Goal: Entertainment & Leisure: Consume media (video, audio)

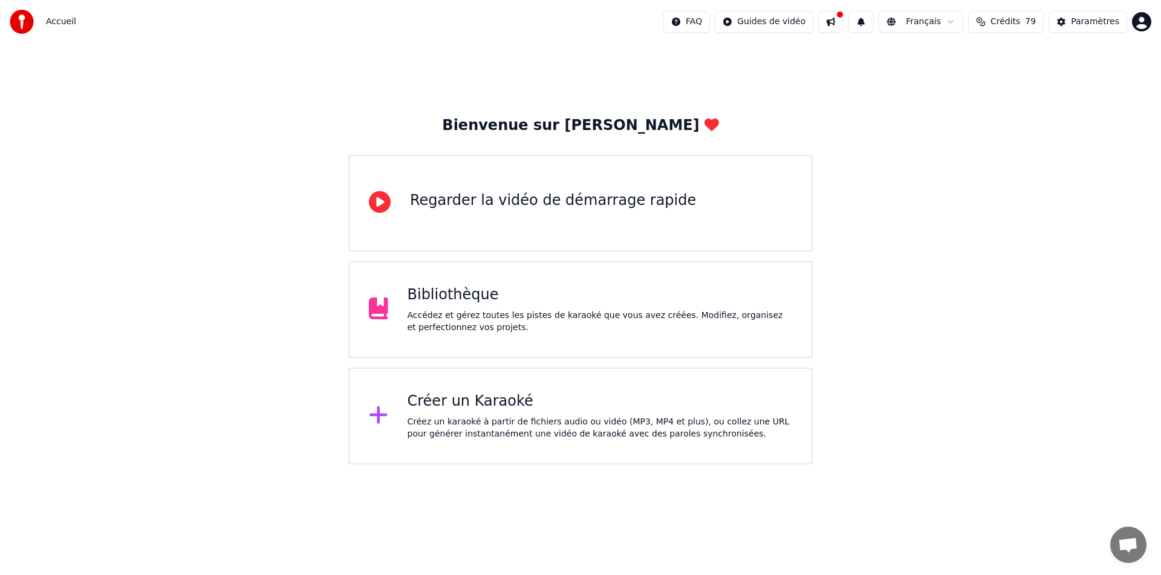
click at [421, 293] on div "Bibliothèque" at bounding box center [600, 294] width 385 height 19
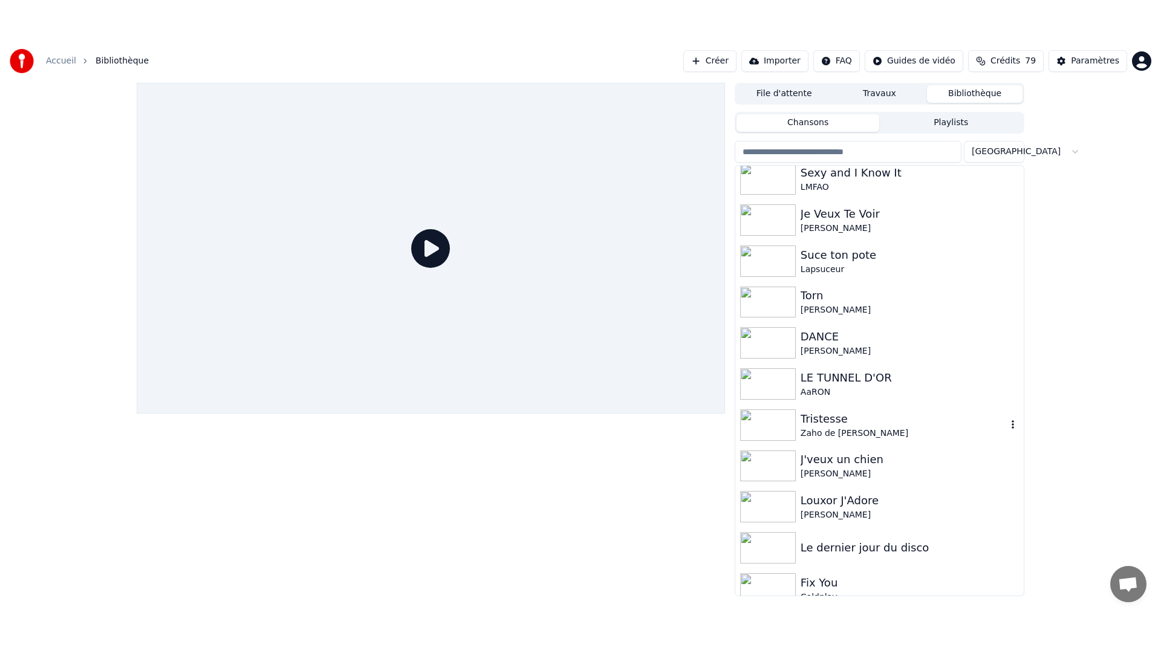
scroll to position [267, 0]
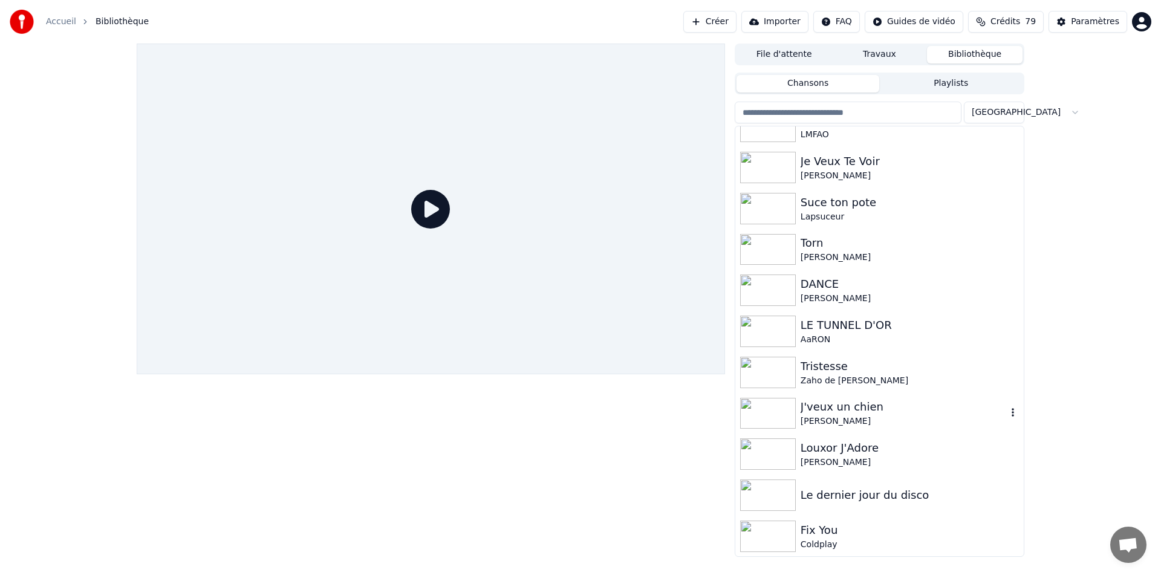
click at [774, 421] on img at bounding box center [768, 413] width 56 height 31
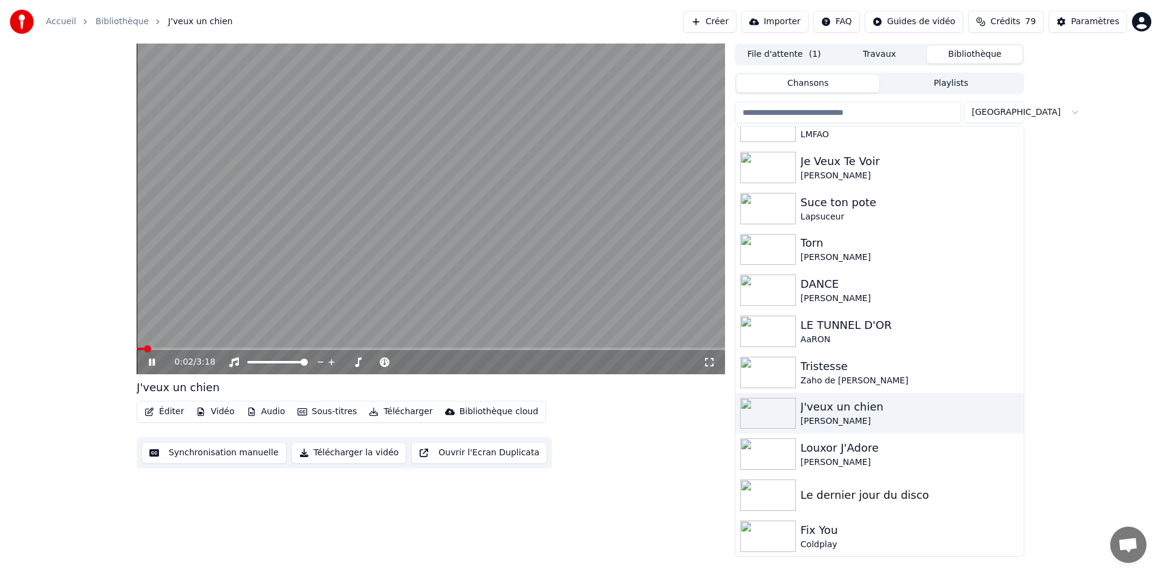
click at [711, 363] on icon at bounding box center [709, 362] width 12 height 10
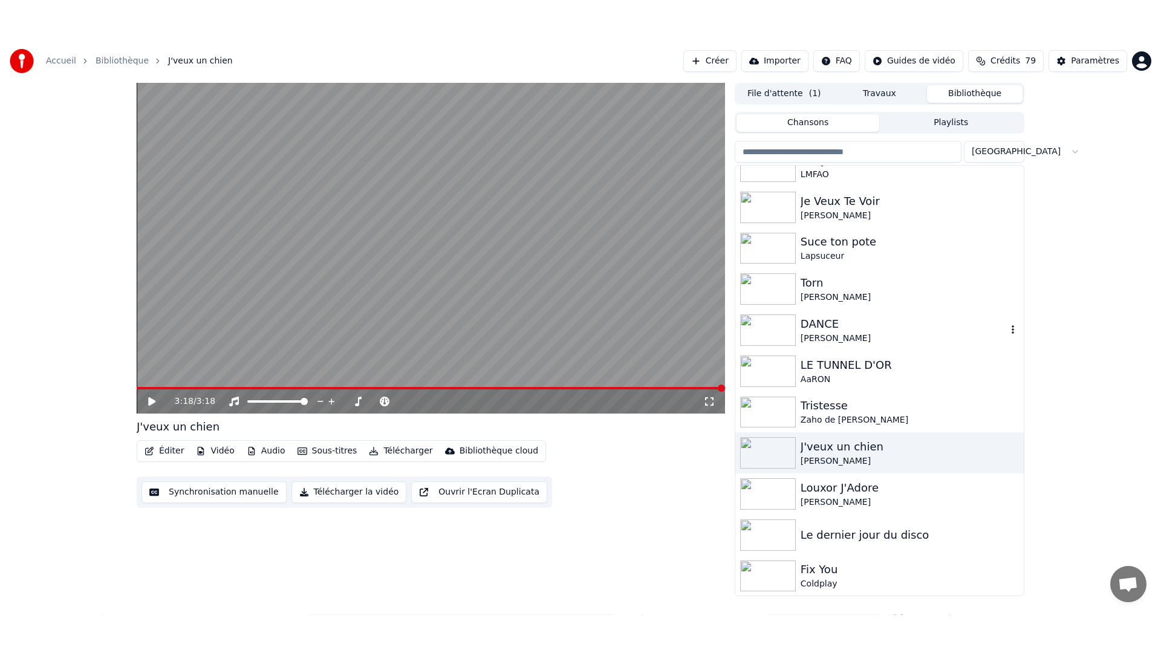
scroll to position [267, 0]
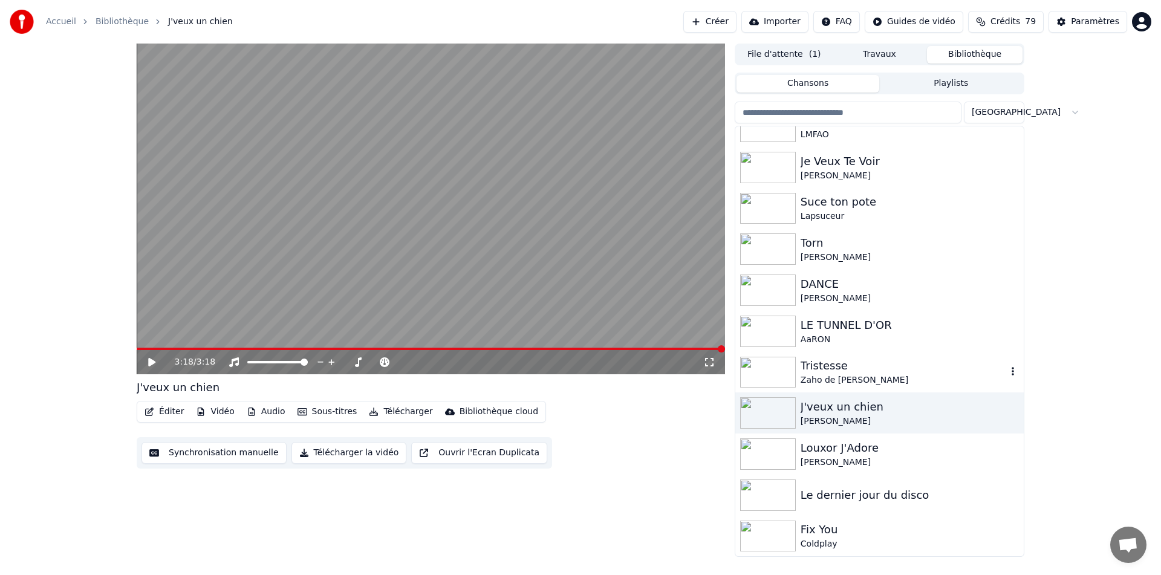
click at [766, 377] on img at bounding box center [768, 372] width 56 height 31
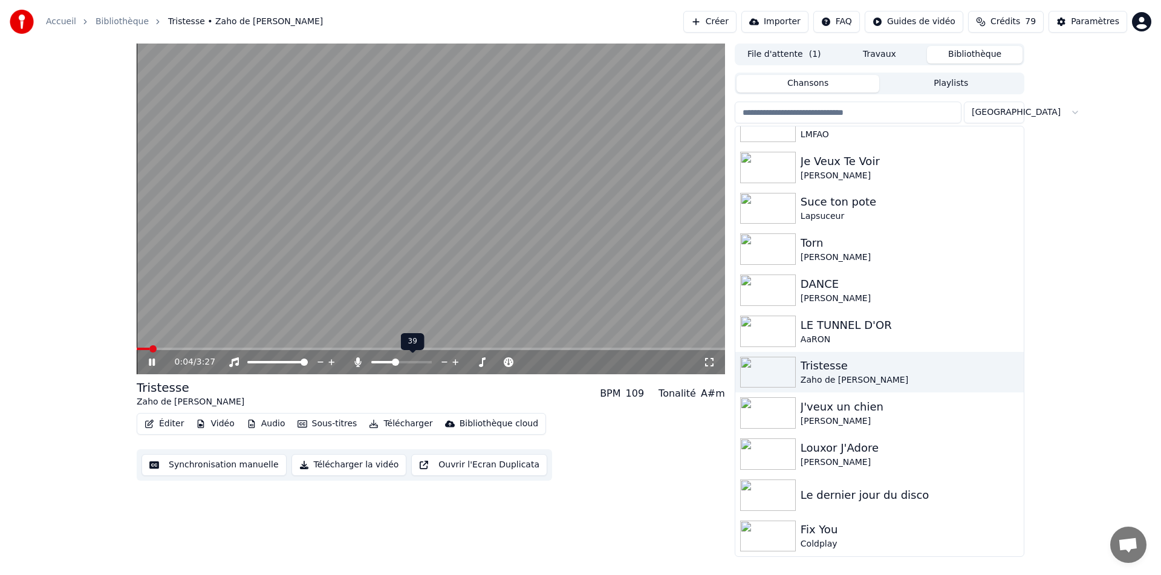
click at [394, 362] on span at bounding box center [401, 362] width 60 height 2
click at [133, 348] on div "0:00 / 3:27 Tristesse Zaho de Sagazan BPM 109 Tonalité A#m Éditer Vidéo Audio S…" at bounding box center [580, 300] width 907 height 513
click at [713, 359] on icon at bounding box center [709, 362] width 12 height 10
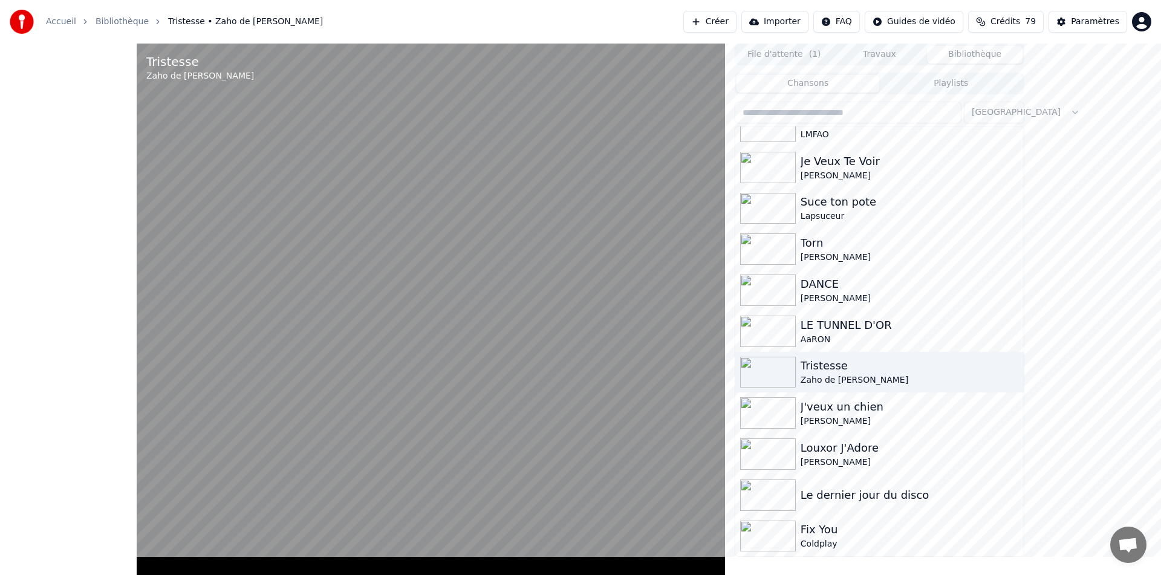
scroll to position [208, 0]
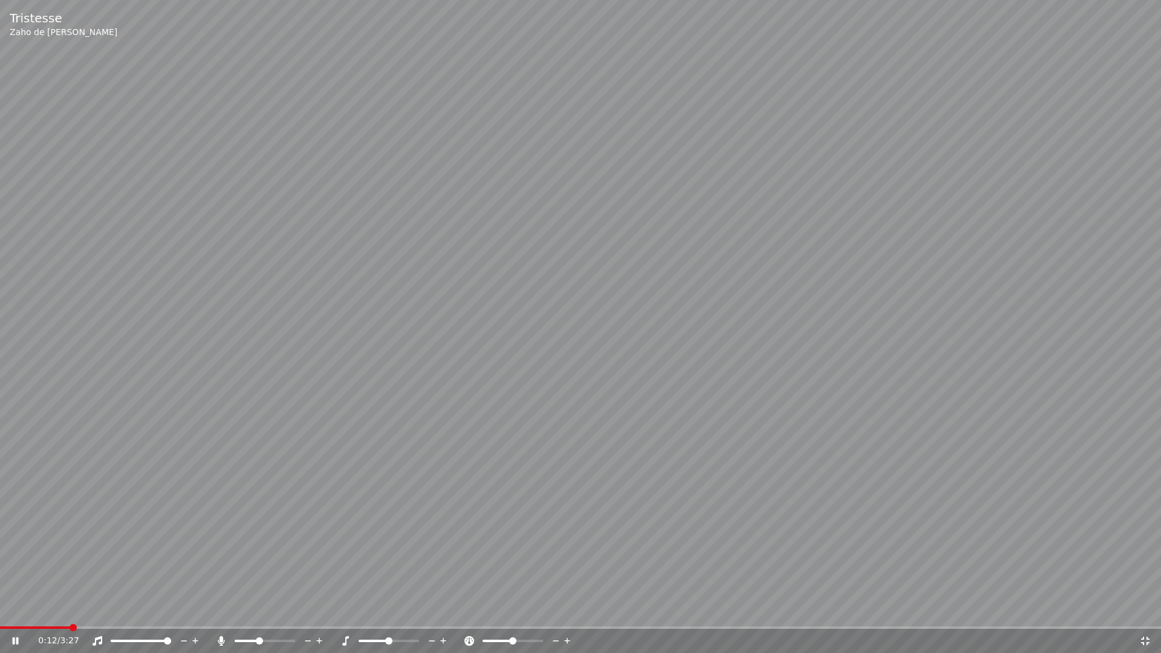
click at [4, 574] on span at bounding box center [35, 628] width 70 height 2
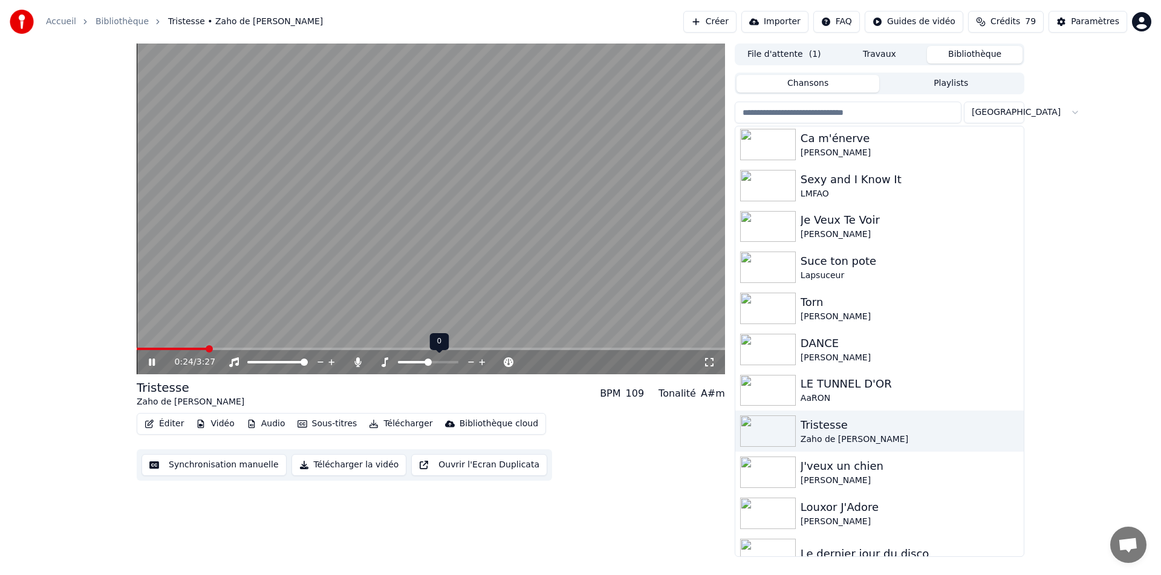
click at [426, 359] on span at bounding box center [428, 362] width 7 height 7
click at [405, 362] on span at bounding box center [404, 362] width 7 height 7
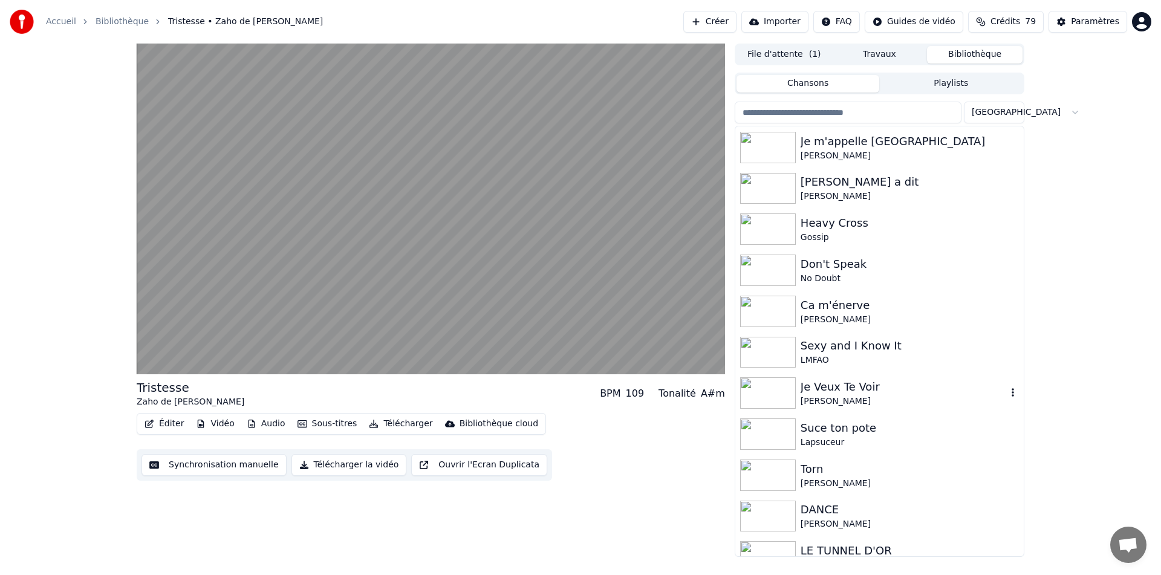
scroll to position [0, 0]
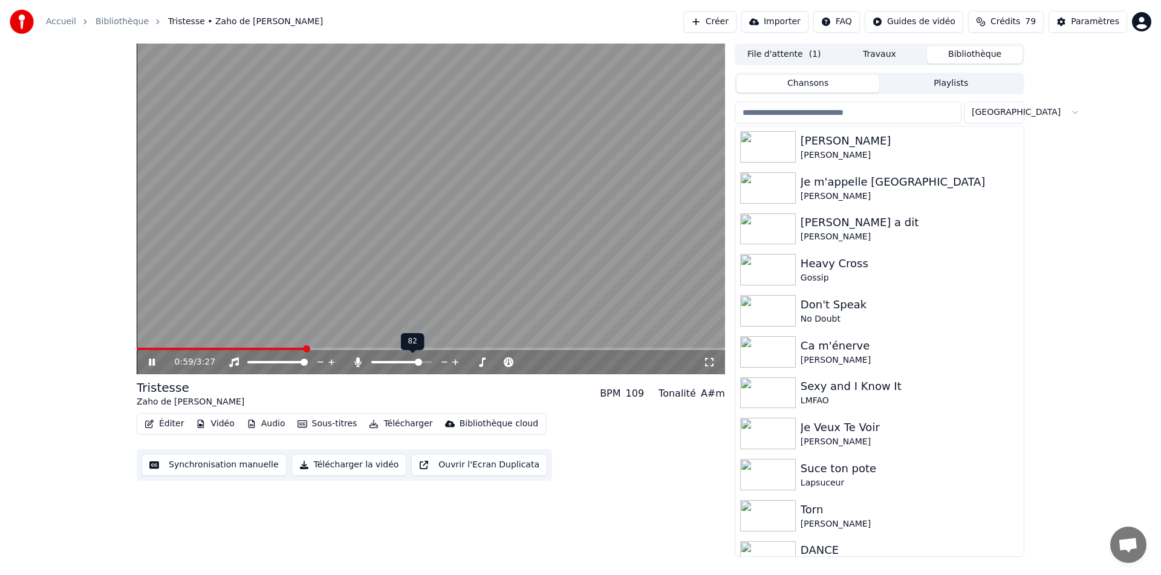
click at [420, 362] on span at bounding box center [418, 362] width 7 height 7
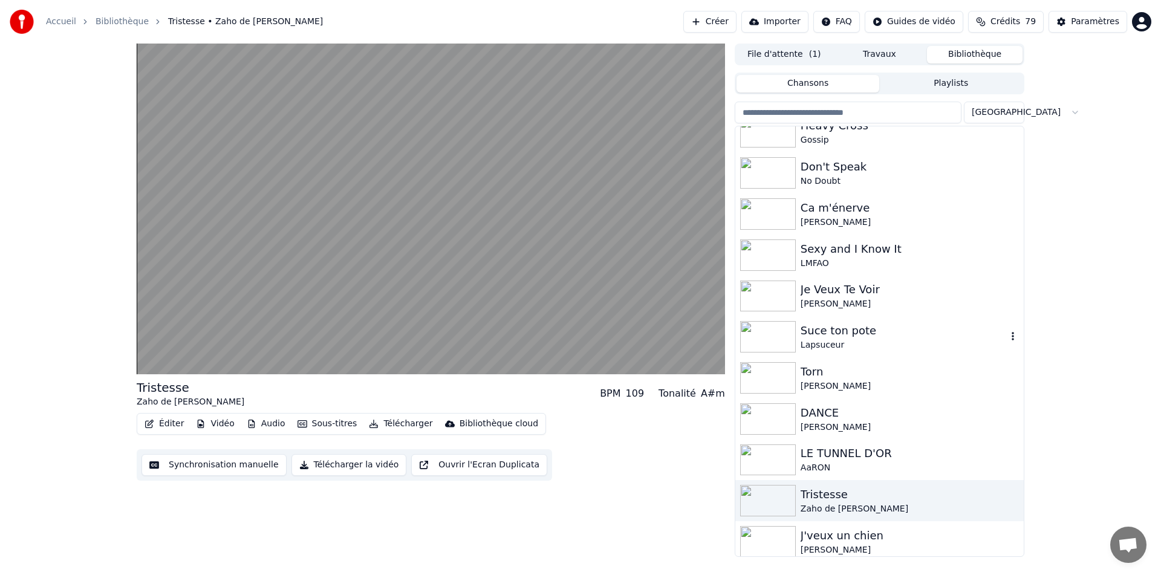
click at [773, 347] on img at bounding box center [768, 336] width 56 height 31
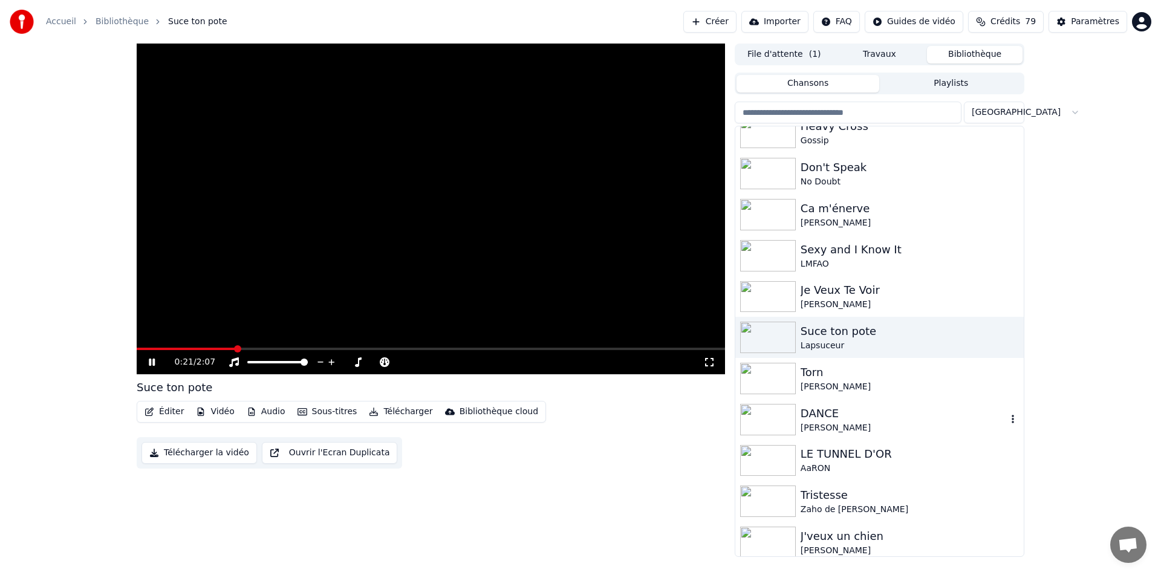
click at [772, 411] on img at bounding box center [768, 419] width 56 height 31
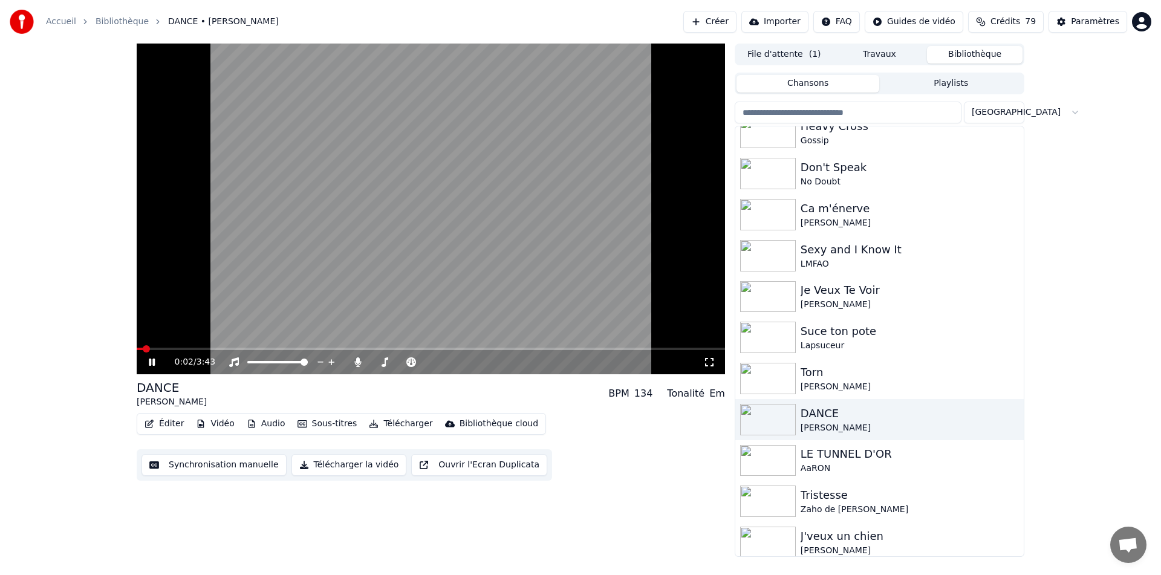
click at [709, 363] on icon at bounding box center [709, 362] width 12 height 10
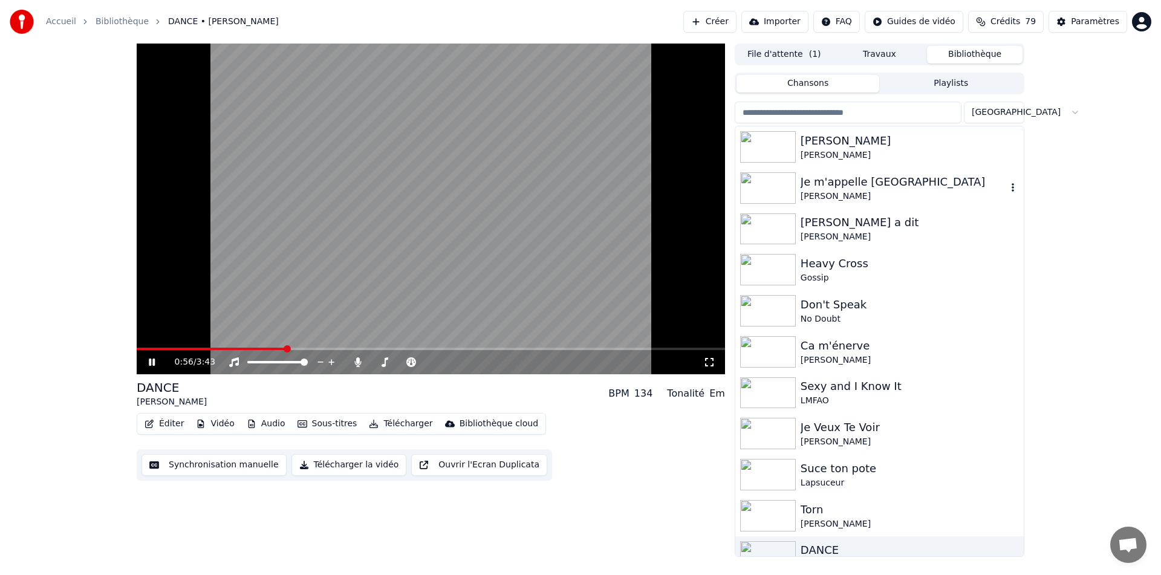
click at [762, 190] on img at bounding box center [768, 187] width 56 height 31
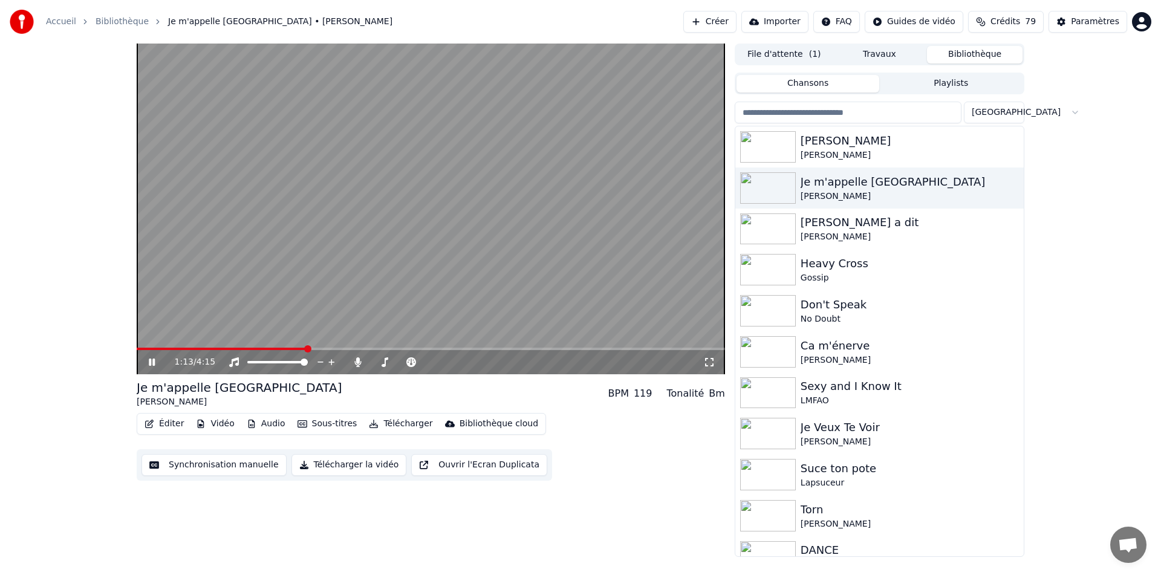
click at [155, 361] on icon at bounding box center [160, 362] width 28 height 10
